Goal: Information Seeking & Learning: Find specific fact

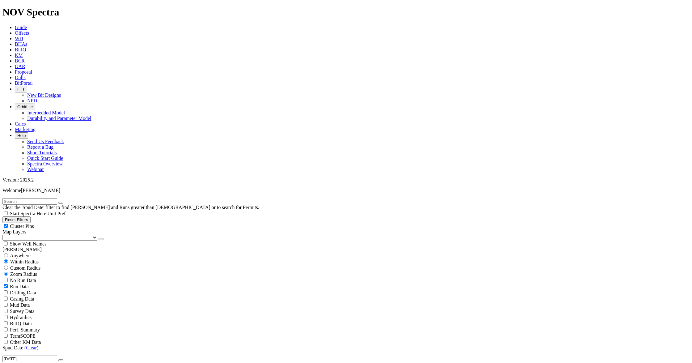
scroll to position [329, 0]
drag, startPoint x: 39, startPoint y: 217, endPoint x: 58, endPoint y: 217, distance: 19.5
type input "9500"
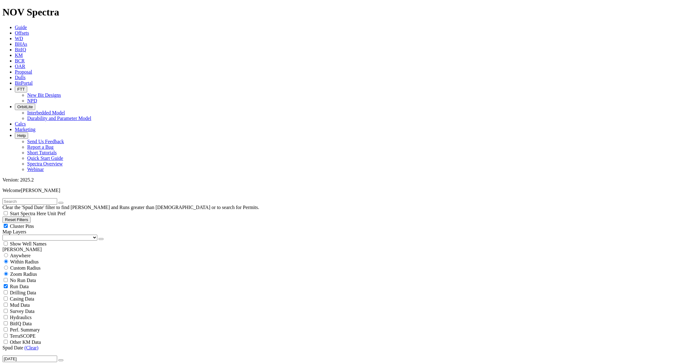
type input "5"
type input "9"
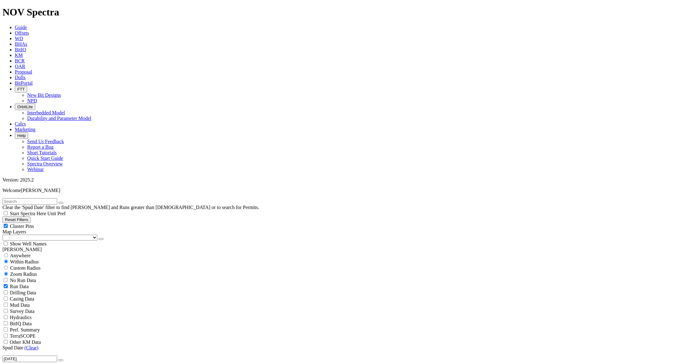
scroll to position [2807, 0]
type input "15000"
type input "9500"
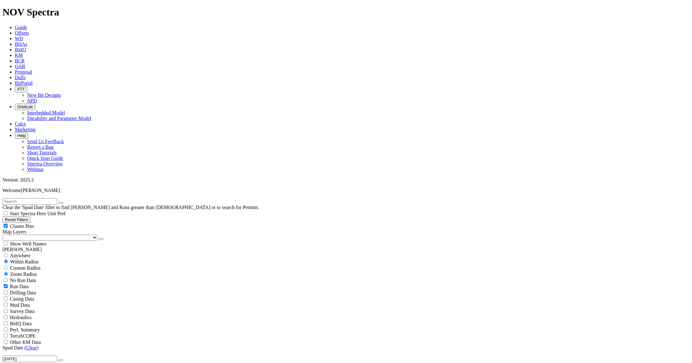
scroll to position [2642, 0]
